Goal: Information Seeking & Learning: Learn about a topic

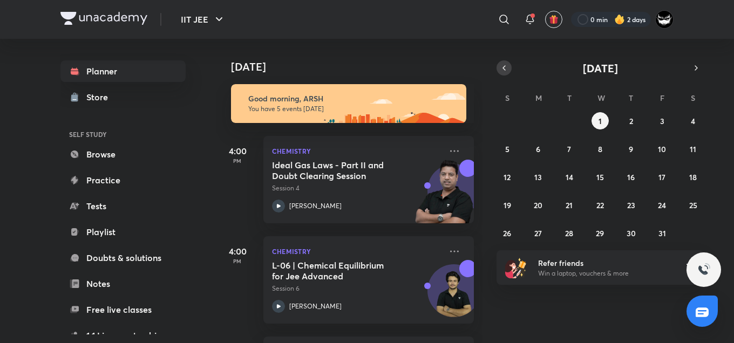
click at [506, 66] on icon "button" at bounding box center [504, 68] width 9 height 10
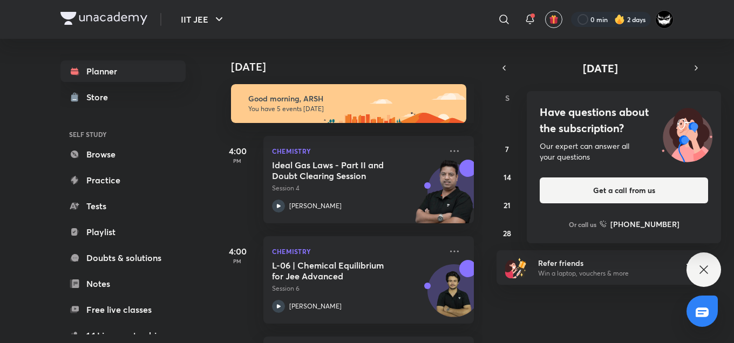
click at [609, 123] on h4 "Have questions about the subscription?" at bounding box center [624, 120] width 168 height 32
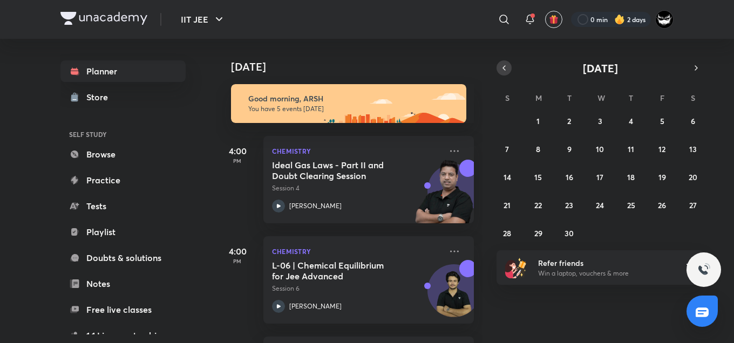
click at [505, 73] on button "button" at bounding box center [503, 67] width 15 height 15
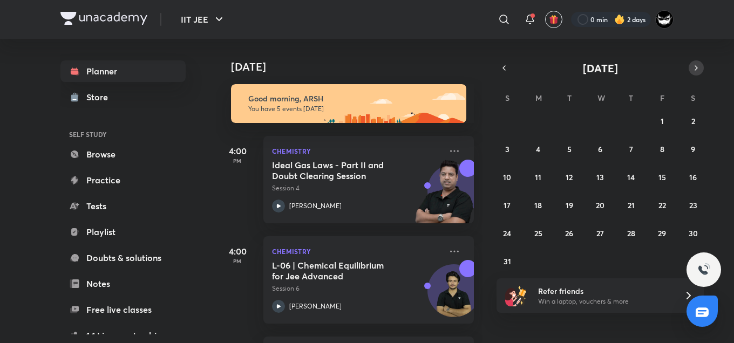
click at [699, 69] on icon "button" at bounding box center [696, 68] width 9 height 10
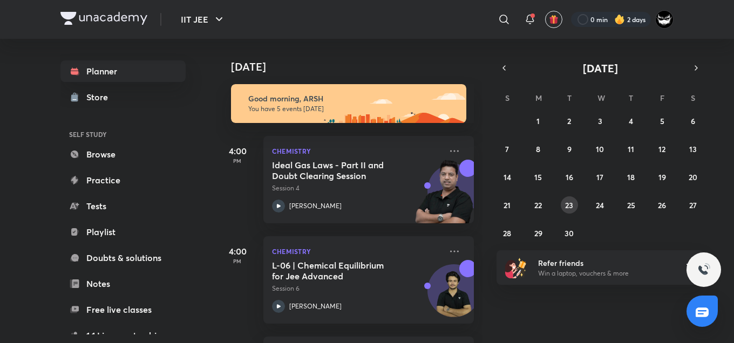
click at [570, 204] on abbr "23" at bounding box center [569, 205] width 8 height 10
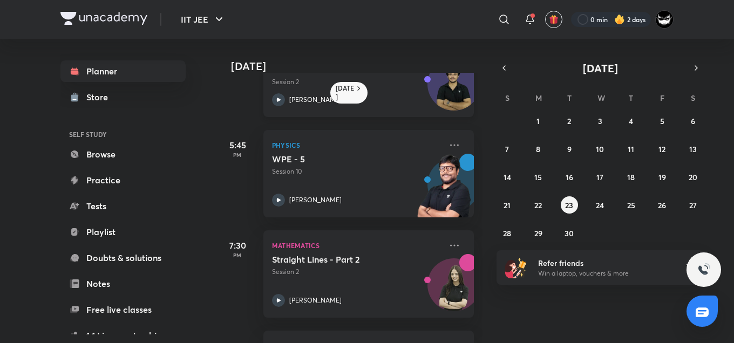
scroll to position [248, 0]
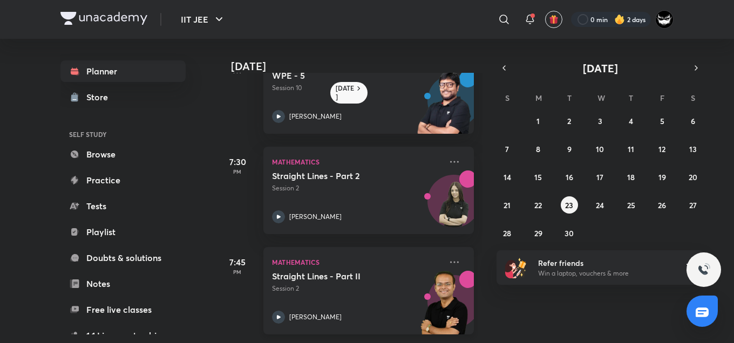
click at [382, 275] on div "Straight Lines - Part II Session 2" at bounding box center [356, 282] width 169 height 23
